Goal: Transaction & Acquisition: Purchase product/service

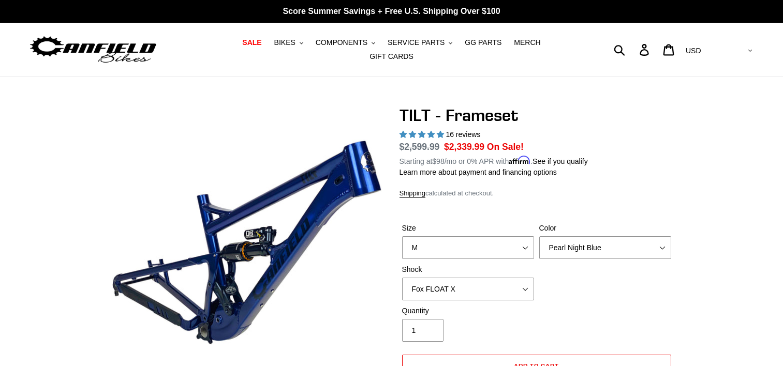
select select "M"
select select "Fox FLOAT X"
select select "highest-rating"
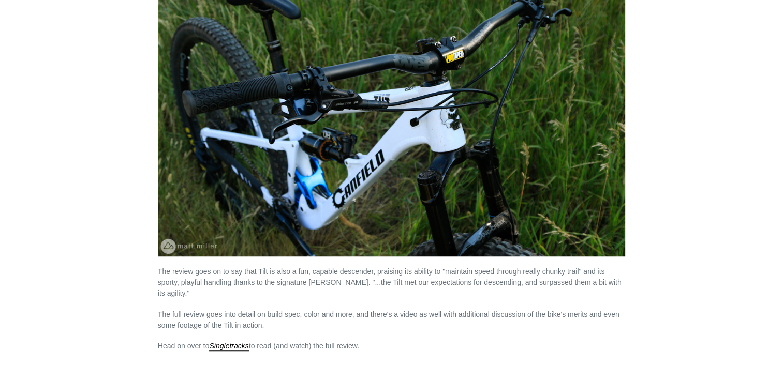
scroll to position [961, 0]
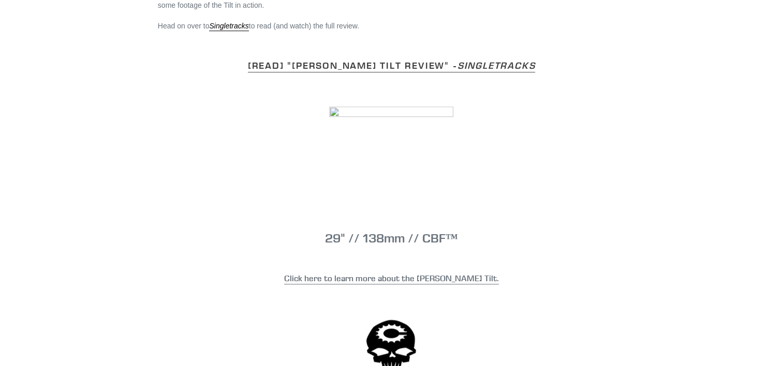
click at [334, 59] on link "[READ] "[PERSON_NAME] Tilt Review" - Singletracks" at bounding box center [391, 65] width 287 height 13
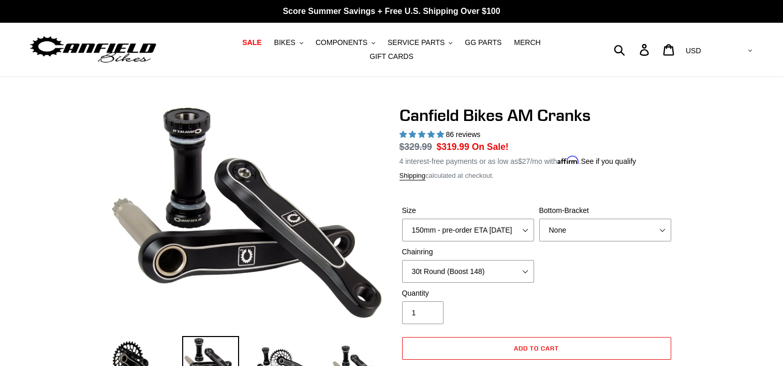
select select "160mm - pre-order ETA [DATE]"
select select "30t Round (Boost 148)"
select select "highest-rating"
